Goal: Task Accomplishment & Management: Use online tool/utility

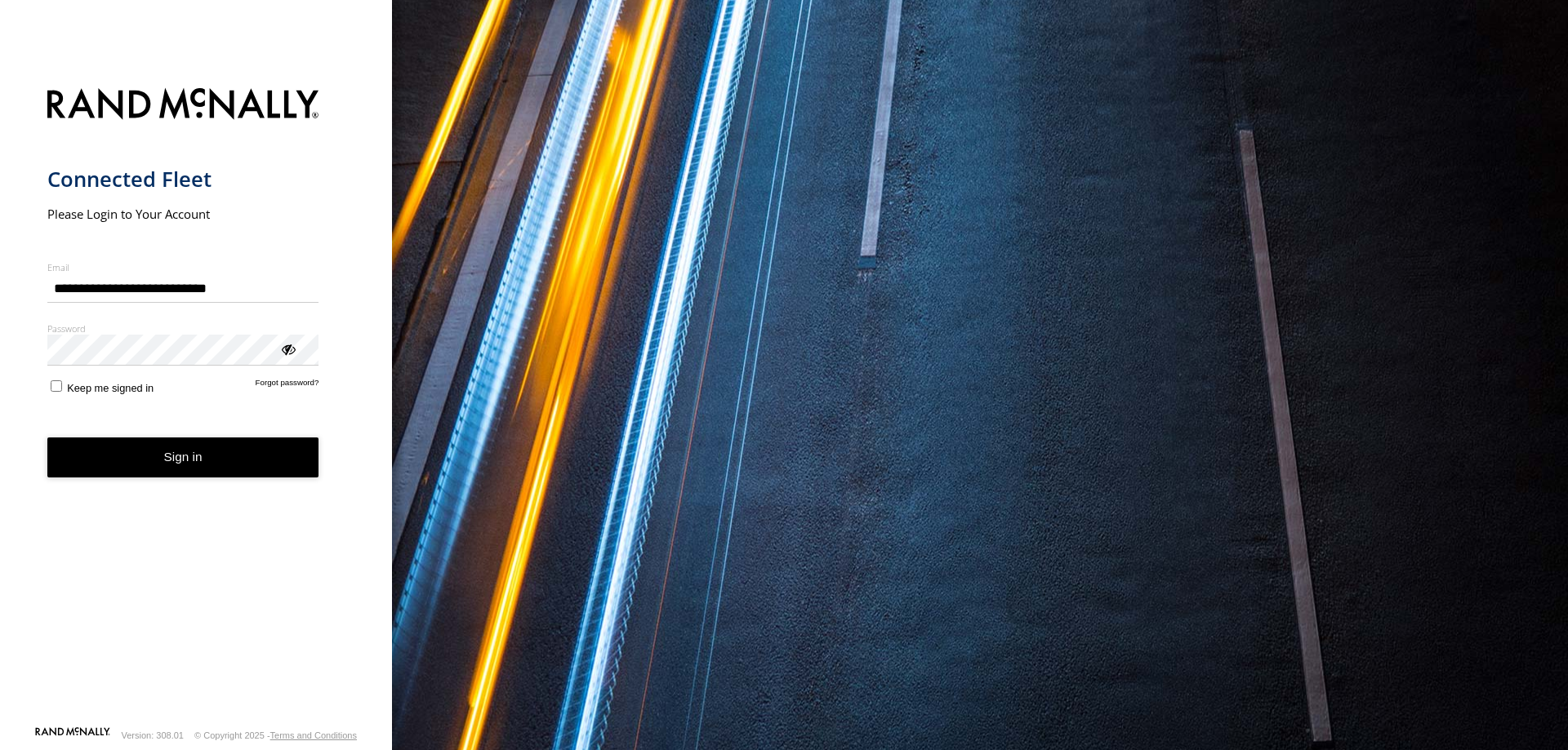
type input "**********"
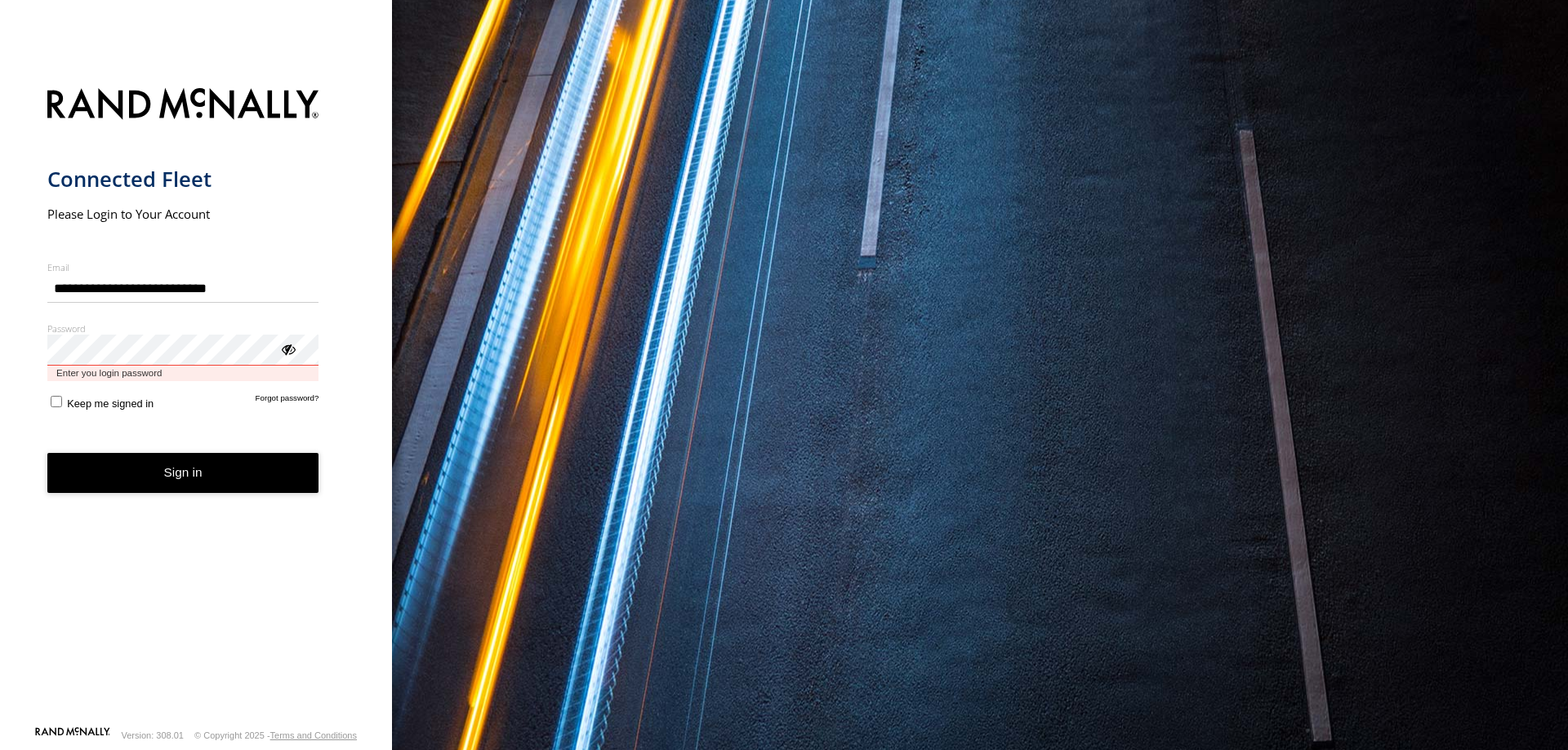
click at [47, 453] on button "Sign in" at bounding box center [183, 472] width 272 height 40
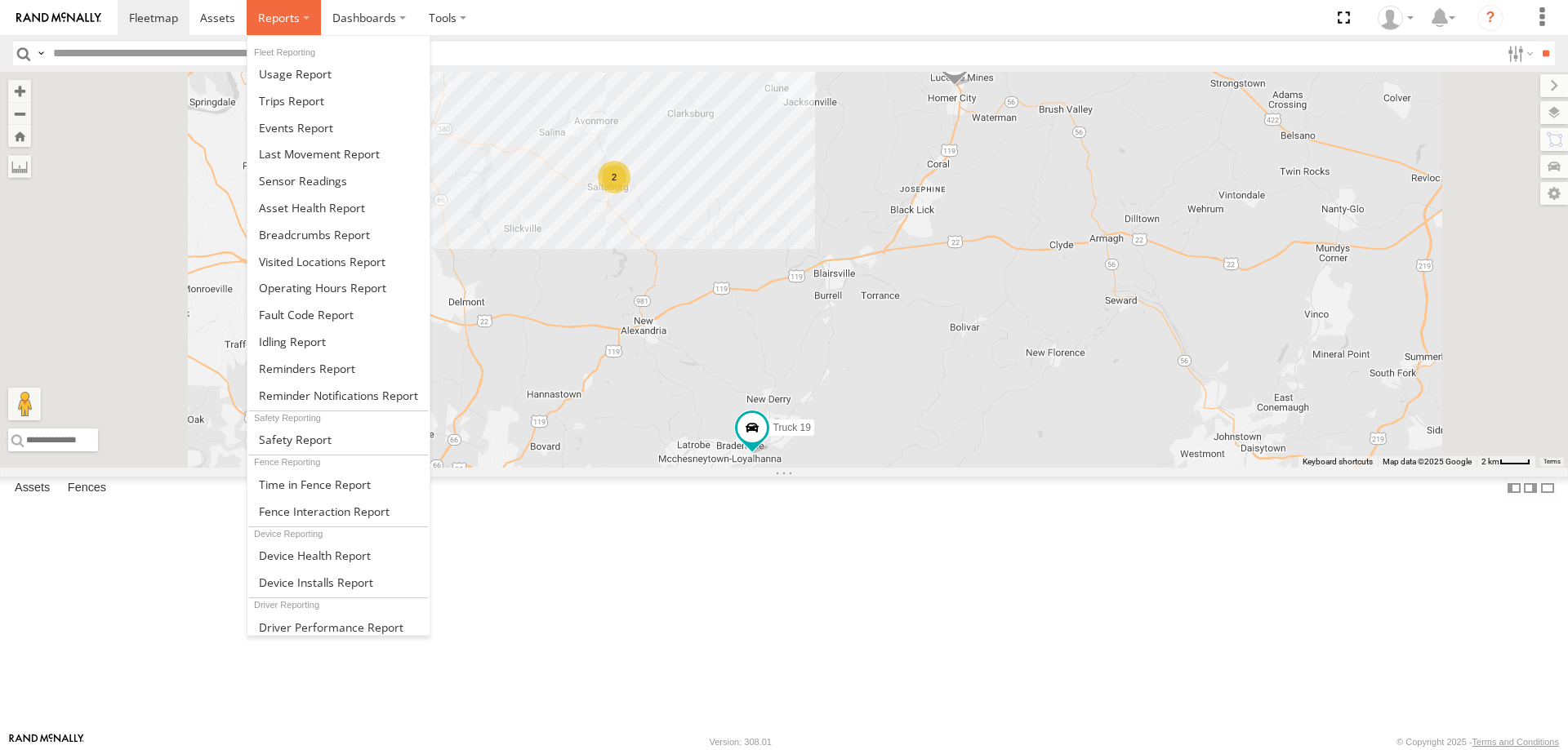
click at [289, 13] on span at bounding box center [279, 18] width 41 height 16
click at [284, 125] on span at bounding box center [295, 128] width 74 height 16
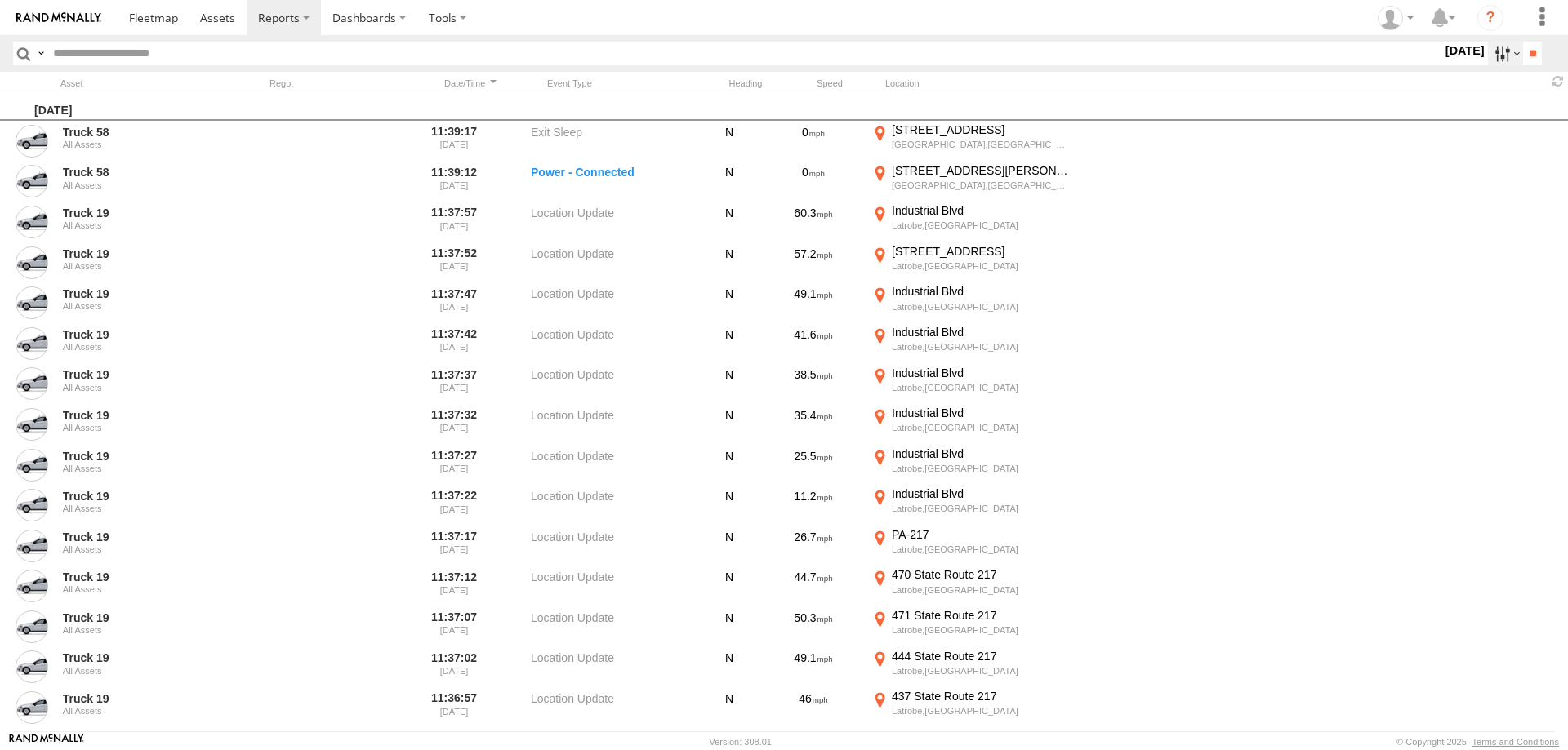
click at [1493, 51] on label at bounding box center [1505, 53] width 35 height 24
click at [0, 0] on label at bounding box center [0, 0] width 0 height 0
click at [0, 0] on span "Media" at bounding box center [0, 0] width 0 height 0
click at [0, 0] on span "Speeding" at bounding box center [0, 0] width 0 height 0
click at [1531, 48] on input "**" at bounding box center [1532, 53] width 19 height 24
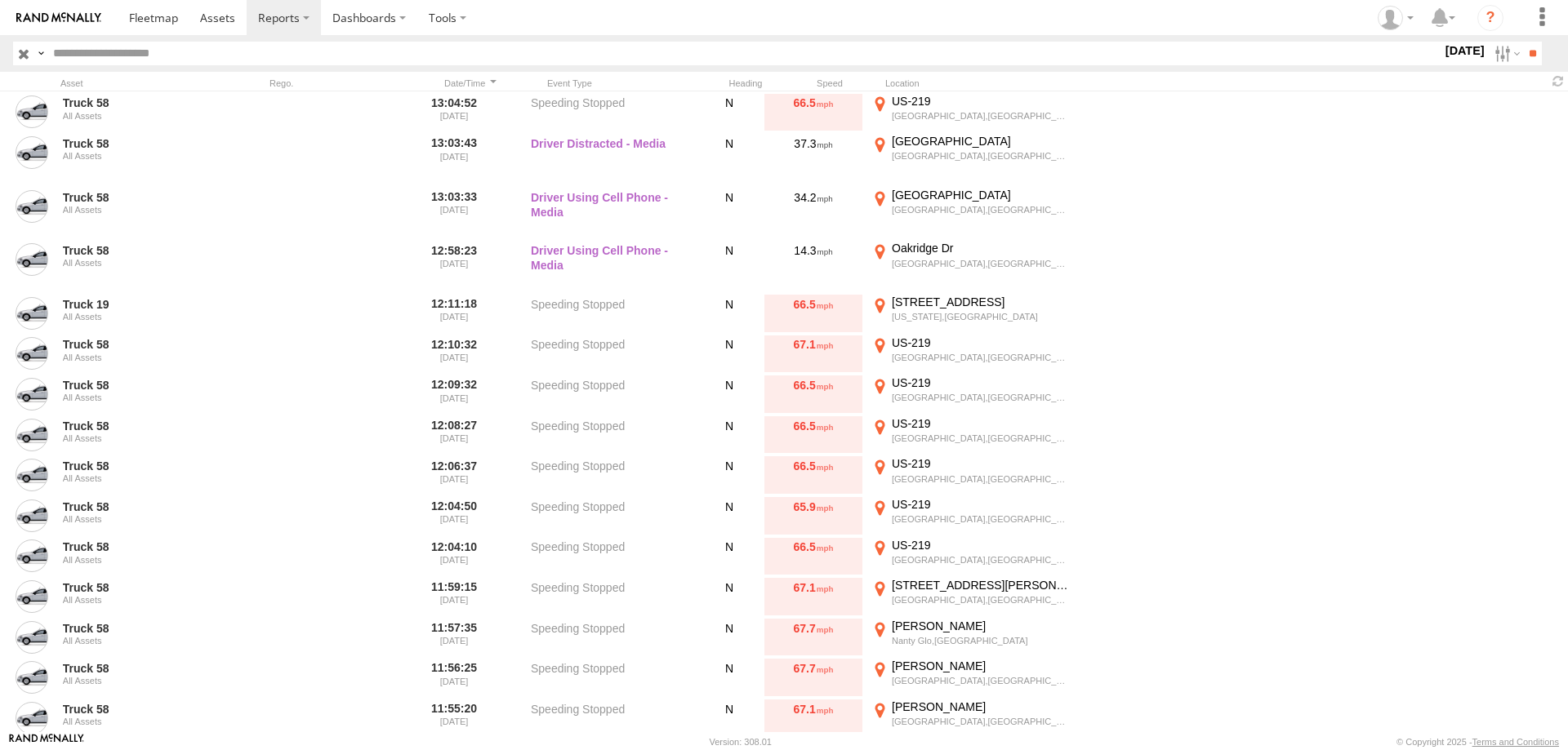
scroll to position [1611, 0]
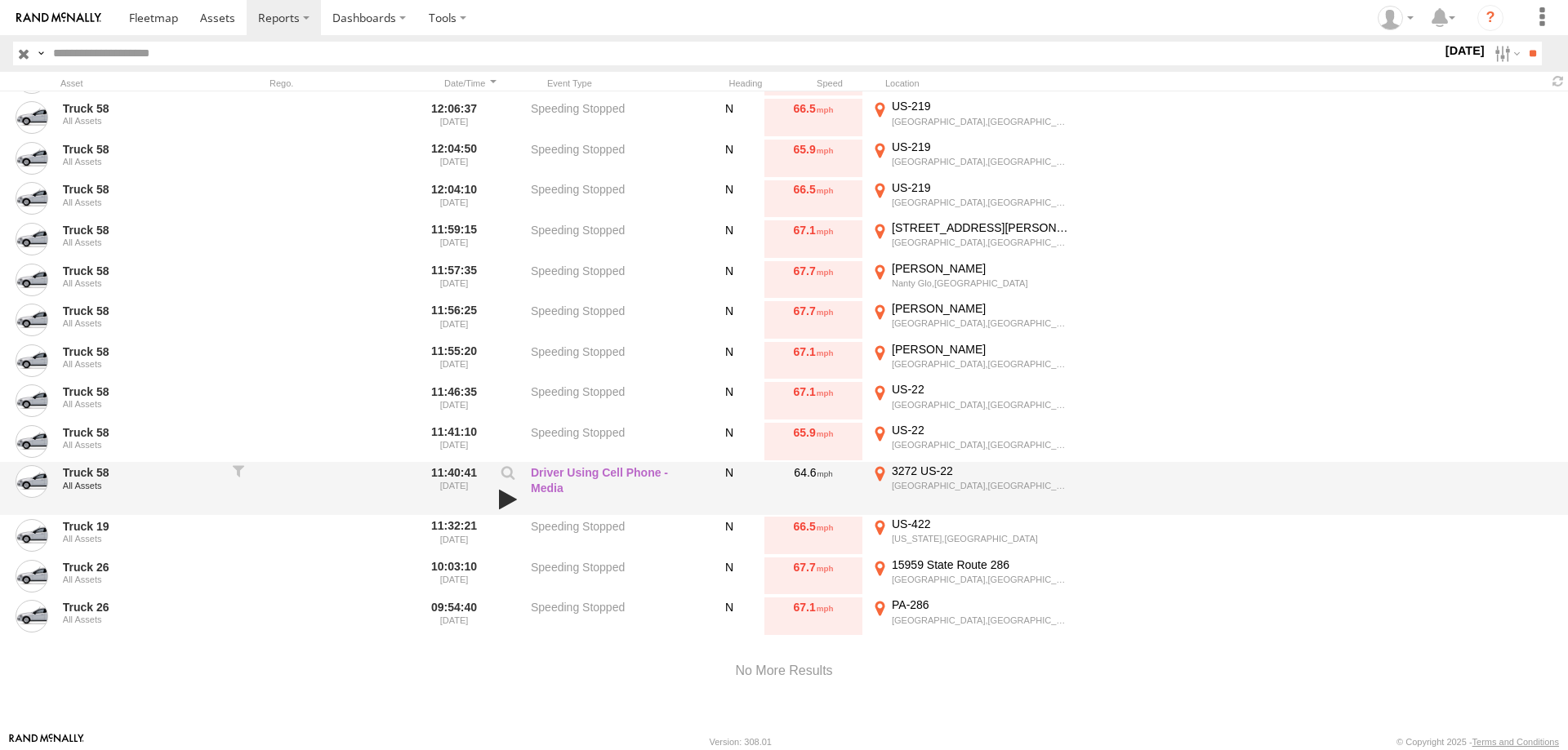
click at [504, 508] on link at bounding box center [508, 499] width 28 height 23
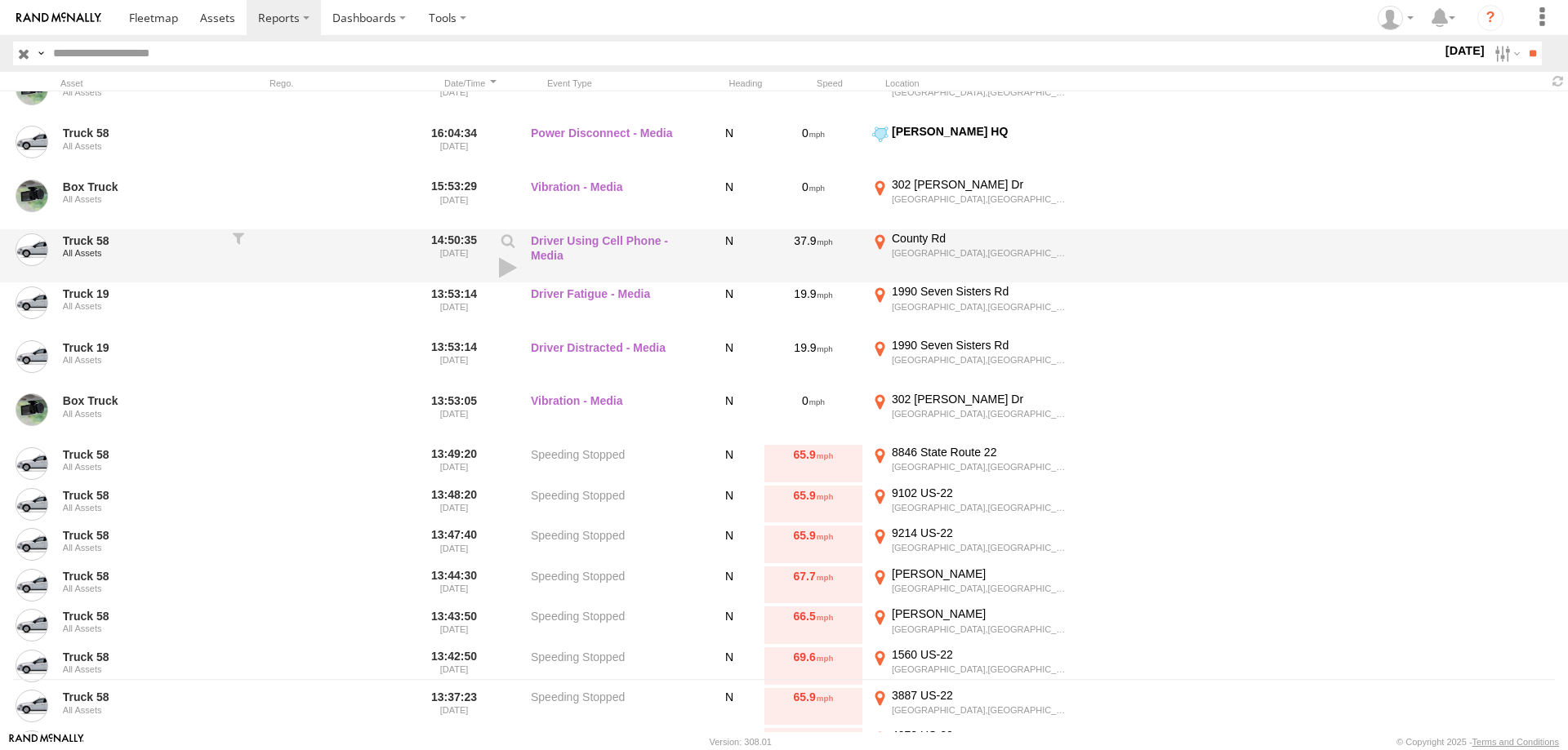
scroll to position [0, 0]
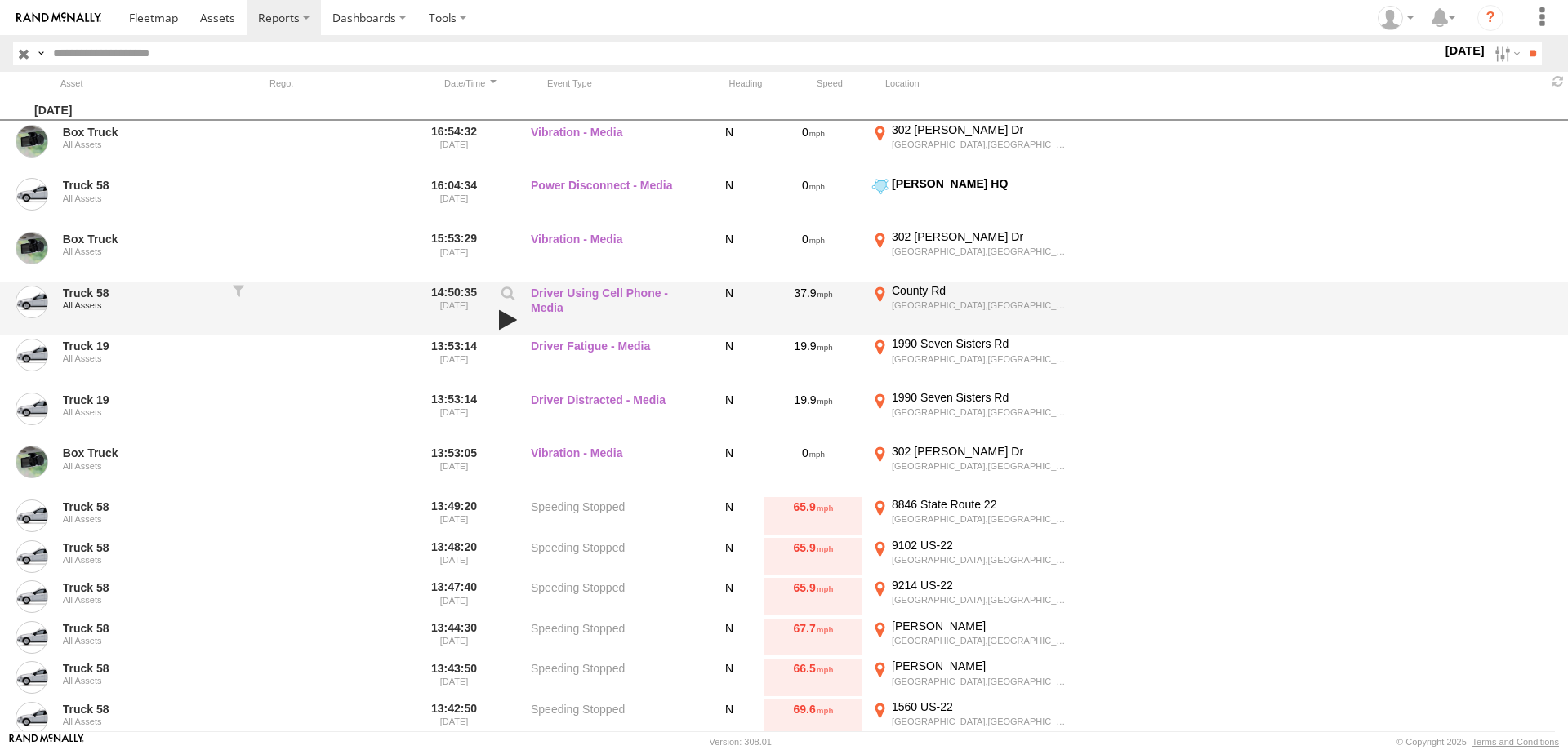
click at [510, 318] on link at bounding box center [508, 320] width 28 height 23
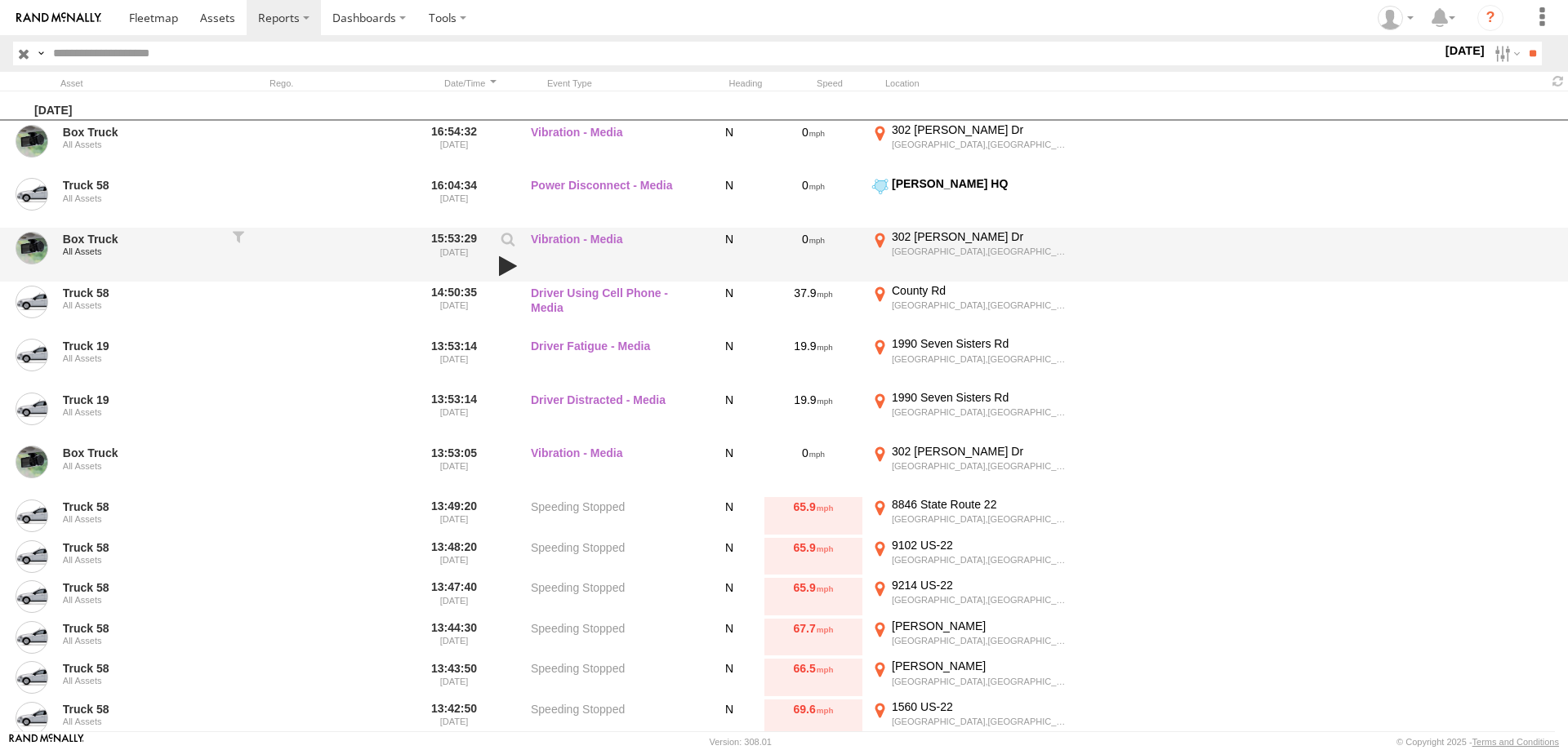
click at [501, 260] on link at bounding box center [508, 266] width 28 height 23
